Goal: Information Seeking & Learning: Understand process/instructions

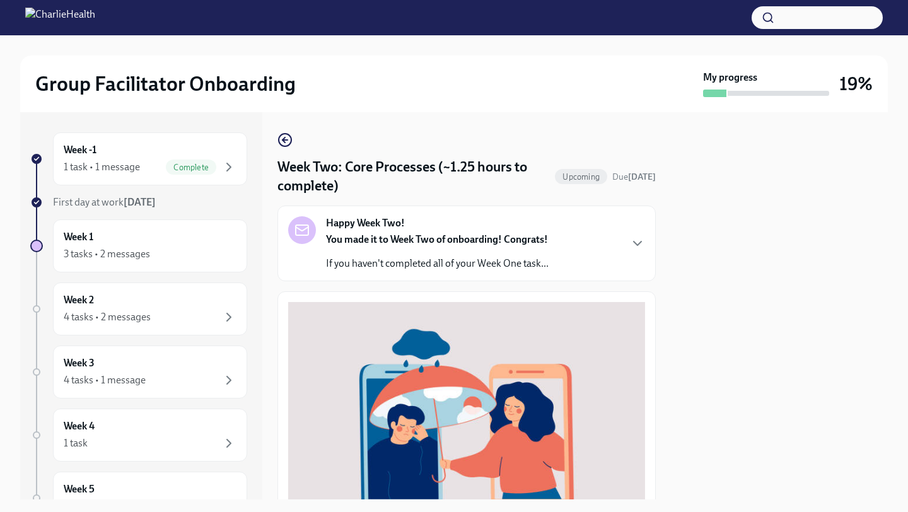
scroll to position [360, 0]
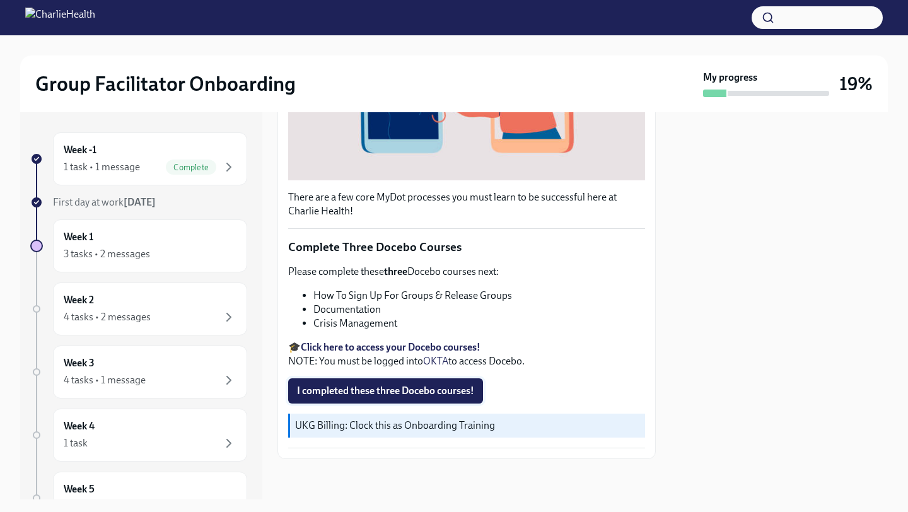
click at [392, 387] on span "I completed these three Docebo courses!" at bounding box center [385, 391] width 177 height 13
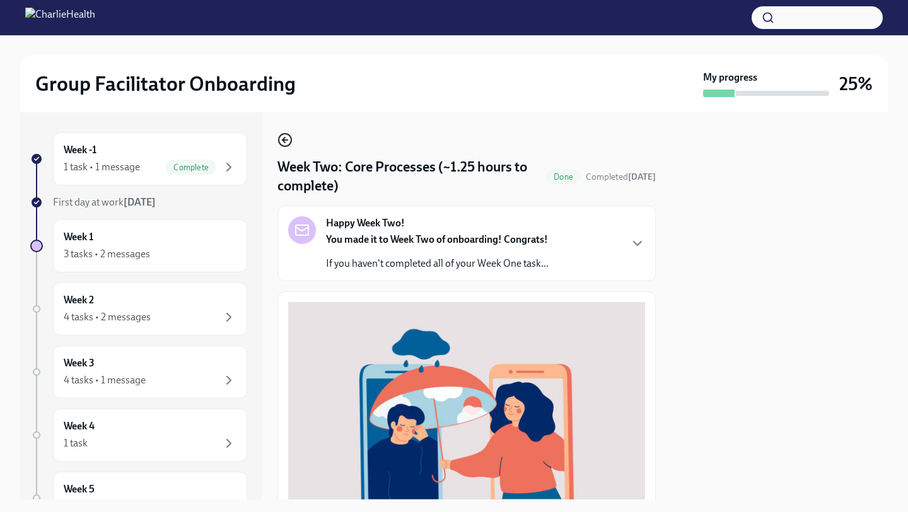
click at [287, 142] on icon "button" at bounding box center [284, 139] width 15 height 15
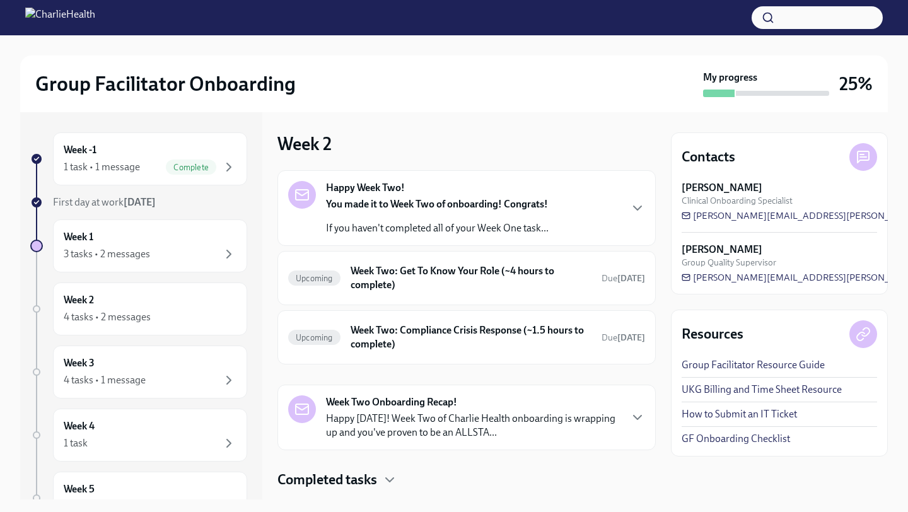
scroll to position [30, 0]
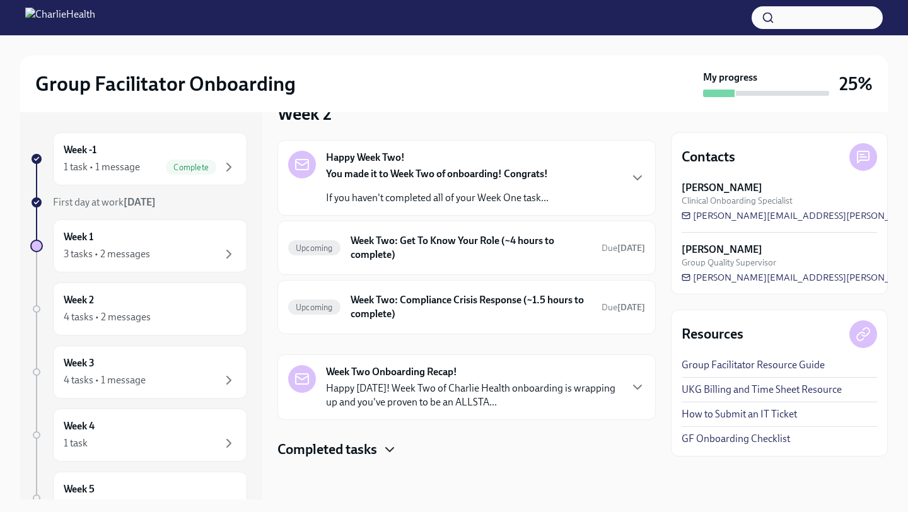
click at [383, 449] on icon "button" at bounding box center [389, 449] width 15 height 15
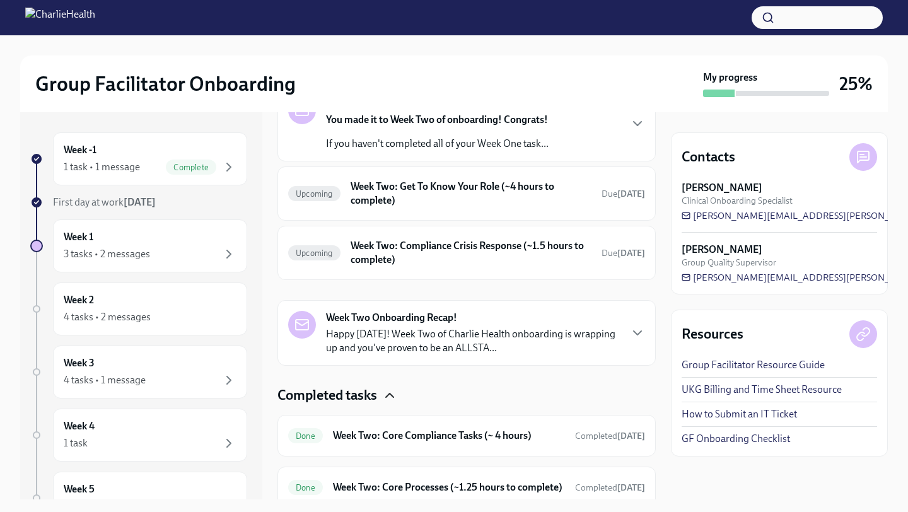
click at [385, 398] on icon "button" at bounding box center [389, 395] width 15 height 15
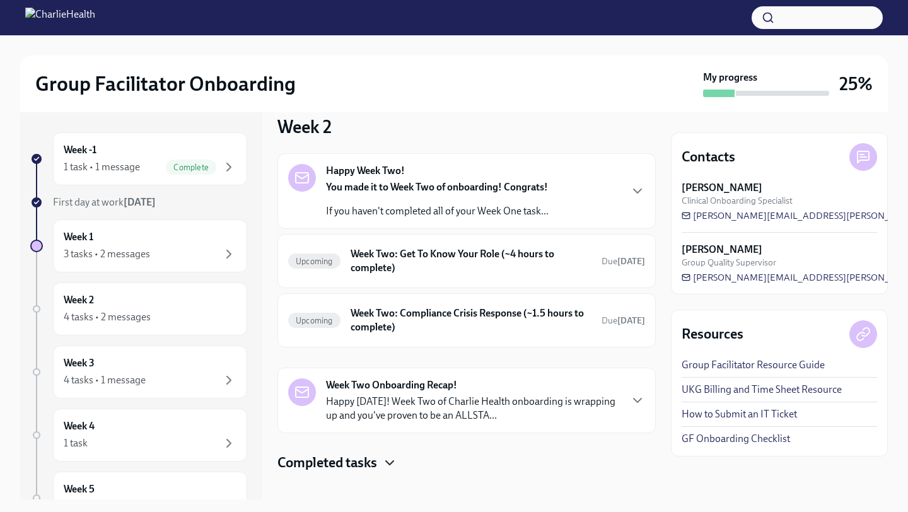
scroll to position [0, 0]
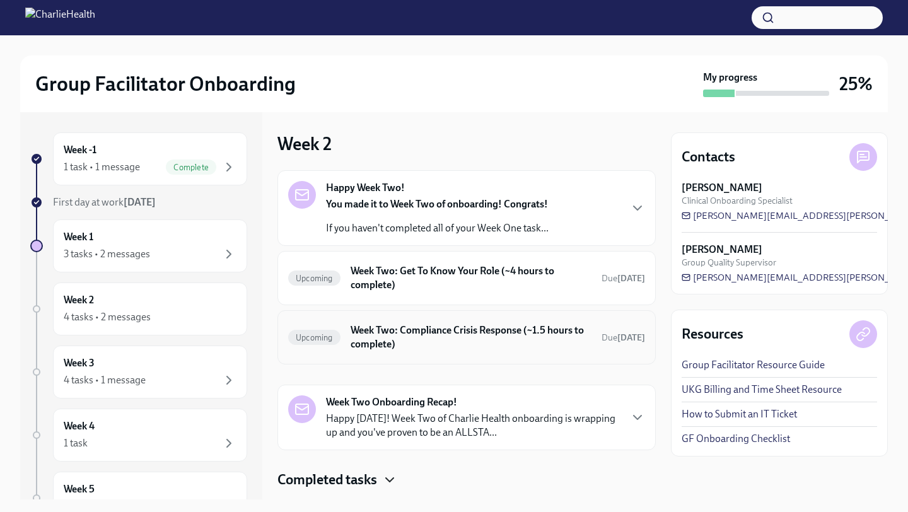
click at [428, 327] on h6 "Week Two: Compliance Crisis Response (~1.5 hours to complete)" at bounding box center [471, 337] width 241 height 28
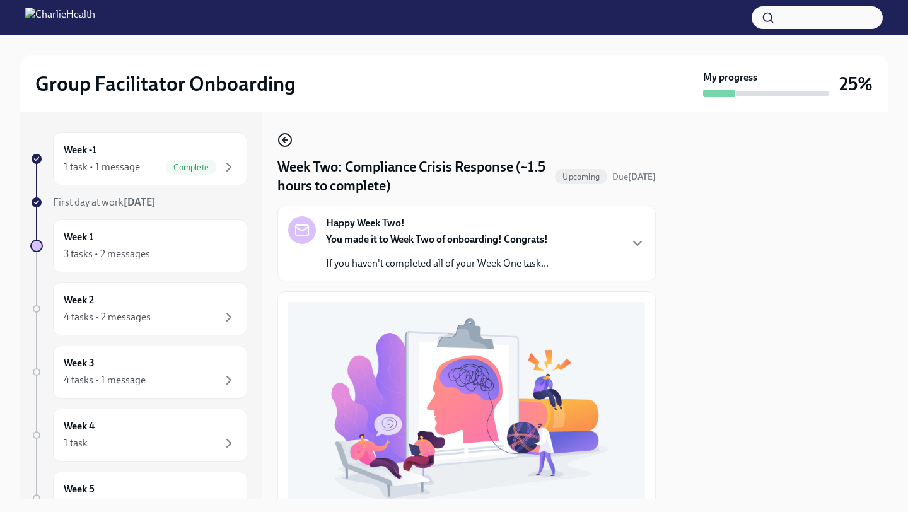
click at [289, 139] on icon "button" at bounding box center [284, 139] width 15 height 15
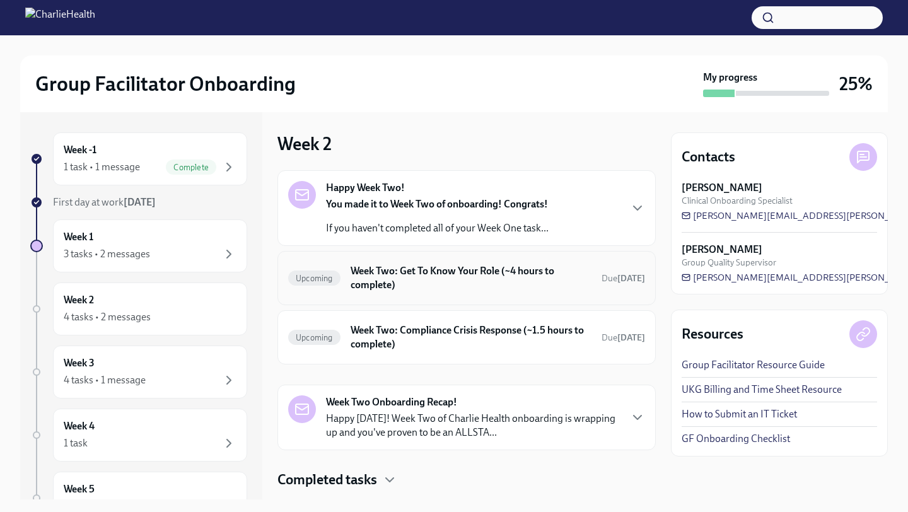
click at [459, 281] on h6 "Week Two: Get To Know Your Role (~4 hours to complete)" at bounding box center [471, 278] width 241 height 28
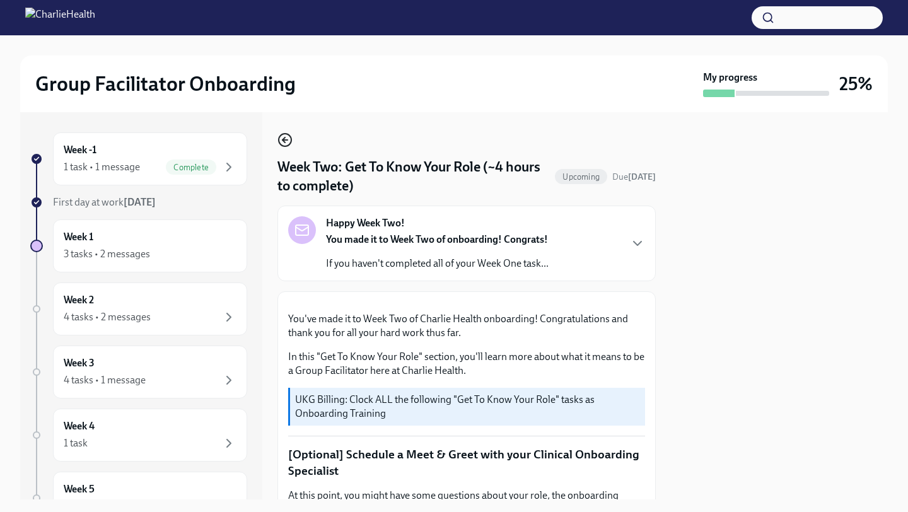
click at [285, 137] on icon "button" at bounding box center [283, 139] width 3 height 5
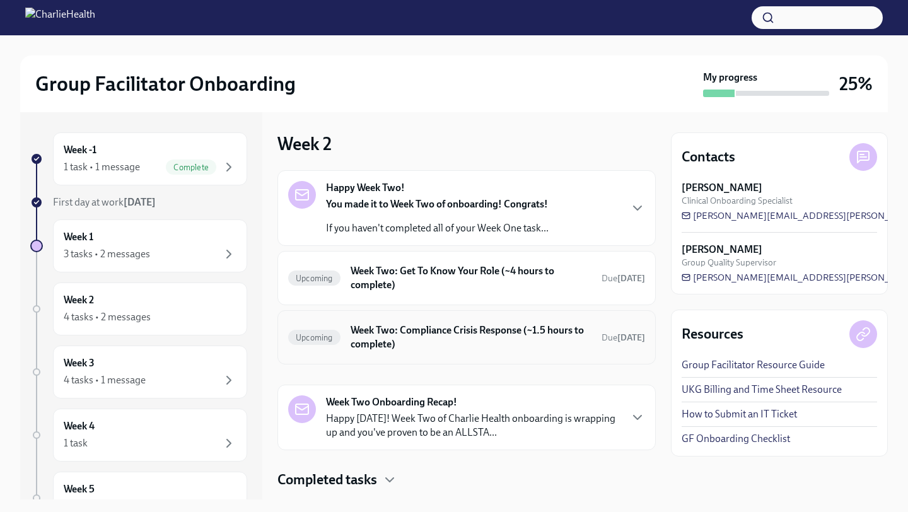
click at [447, 346] on h6 "Week Two: Compliance Crisis Response (~1.5 hours to complete)" at bounding box center [471, 337] width 241 height 28
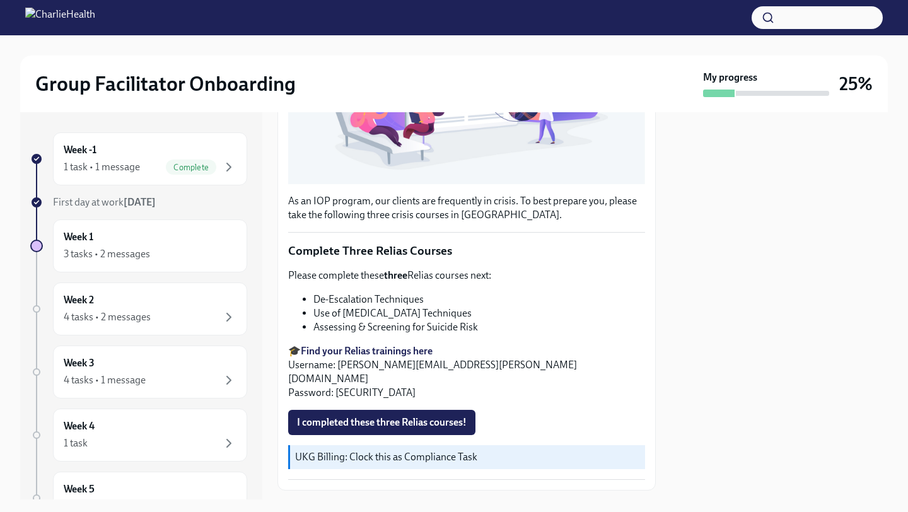
scroll to position [351, 0]
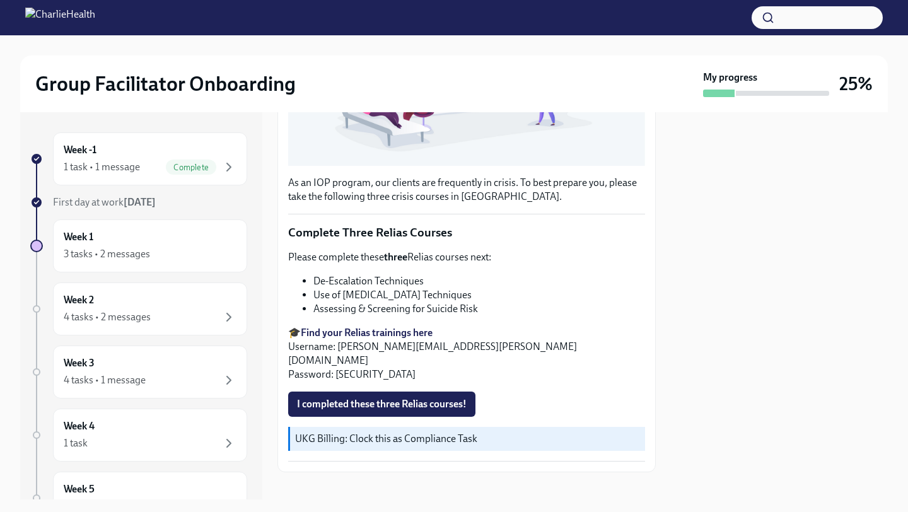
click at [380, 331] on strong "Find your Relias trainings here" at bounding box center [367, 333] width 132 height 12
